Goal: Task Accomplishment & Management: Use online tool/utility

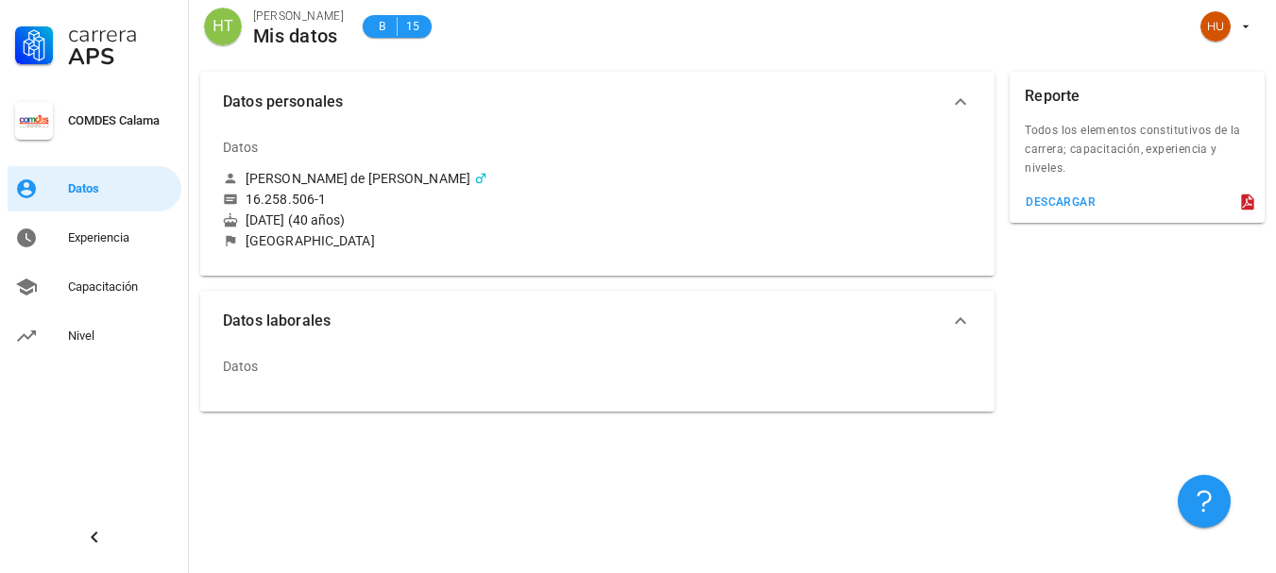
click at [698, 176] on div at bounding box center [789, 189] width 383 height 144
click at [99, 283] on div "Capacitación" at bounding box center [121, 287] width 106 height 15
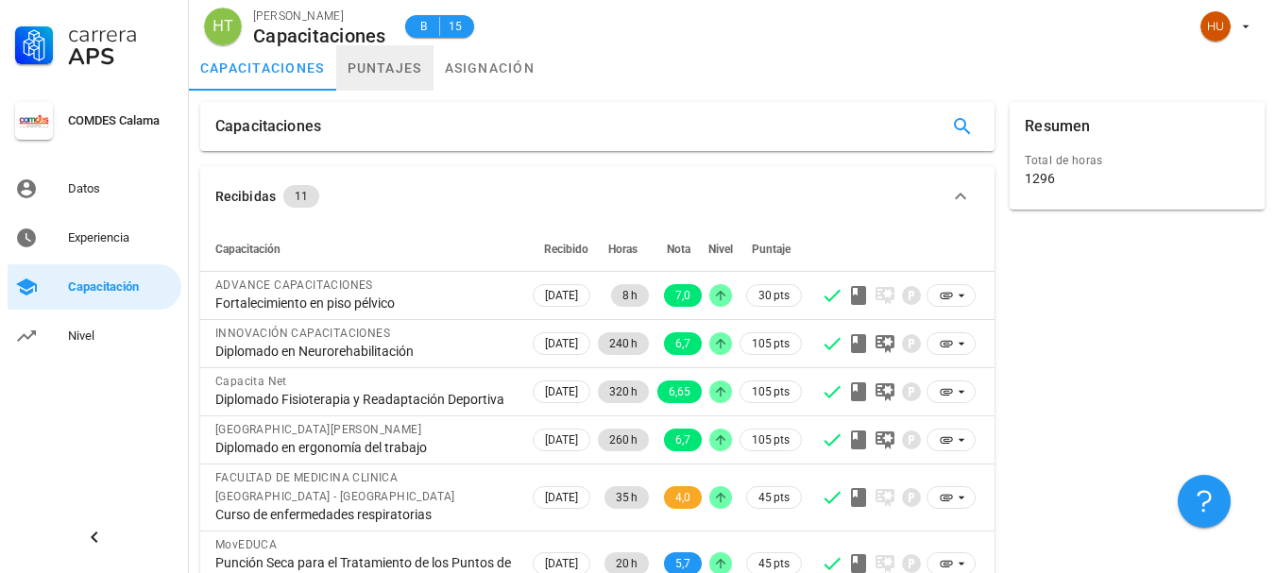
click at [372, 68] on link "puntajes" at bounding box center [384, 67] width 97 height 45
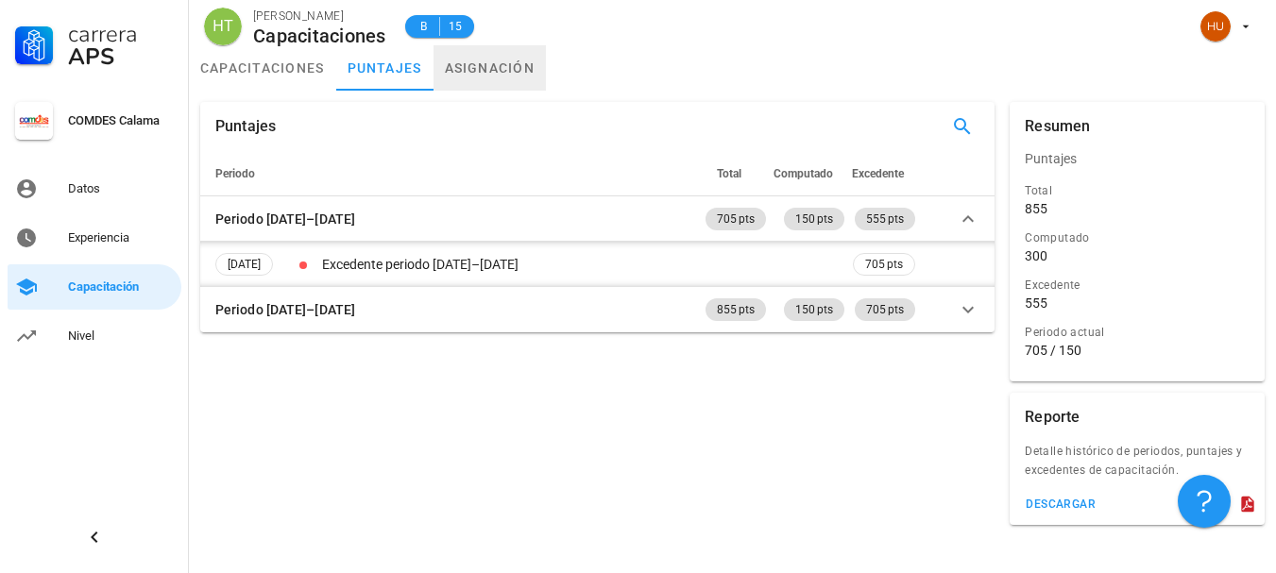
click at [500, 63] on link "asignación" at bounding box center [490, 67] width 113 height 45
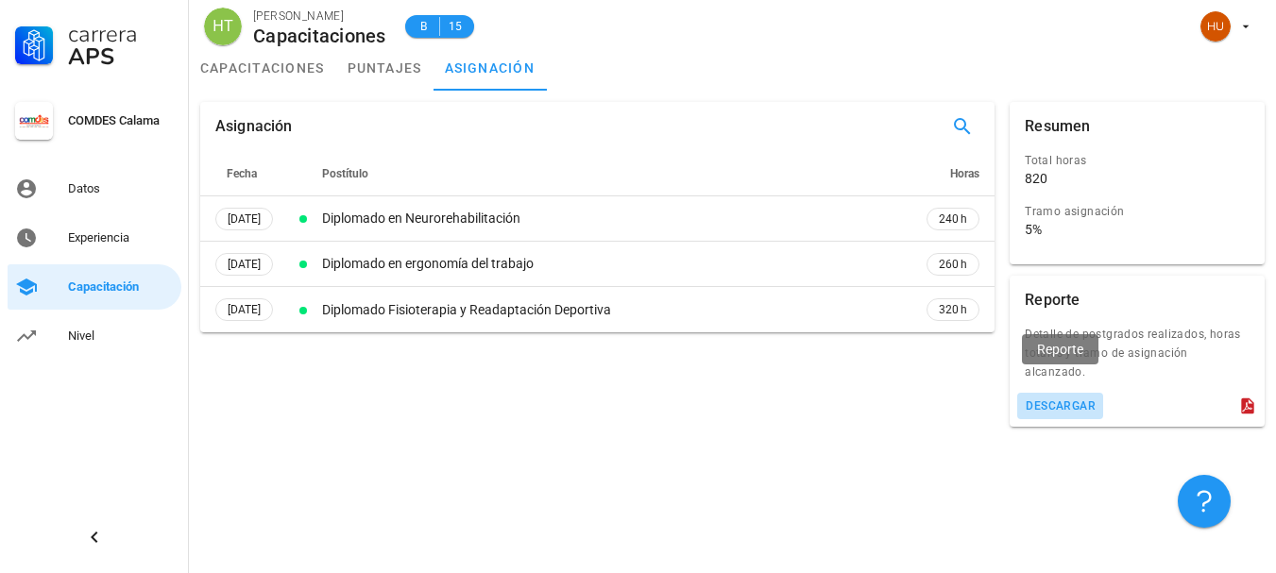
click at [1088, 400] on div "descargar" at bounding box center [1060, 406] width 71 height 13
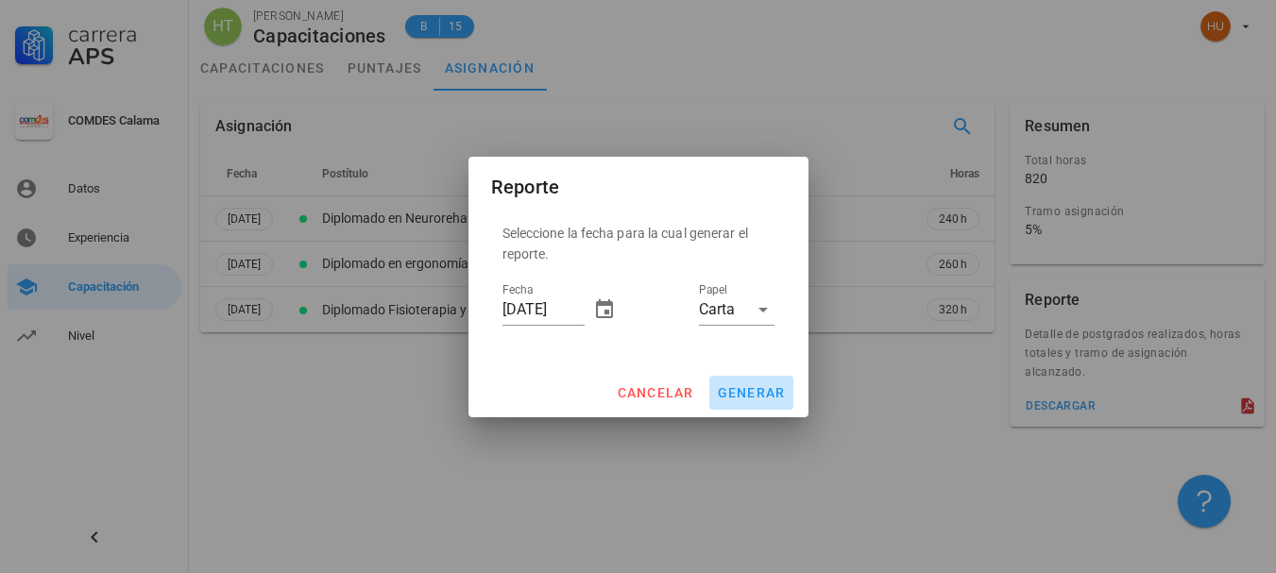
click at [739, 387] on span "generar" at bounding box center [751, 392] width 69 height 15
